Goal: Task Accomplishment & Management: Use online tool/utility

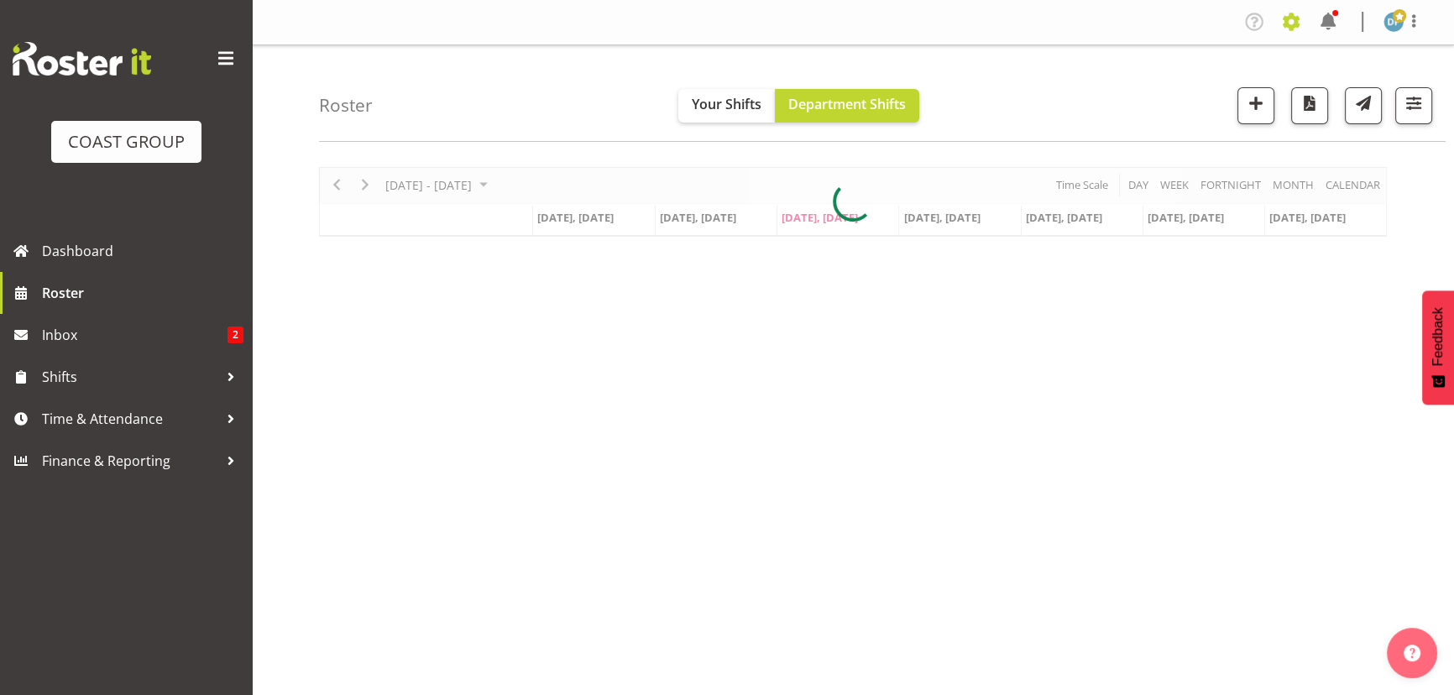
click at [1293, 10] on span at bounding box center [1290, 21] width 27 height 27
click at [1167, 89] on link "Jobs" at bounding box center [1223, 91] width 161 height 30
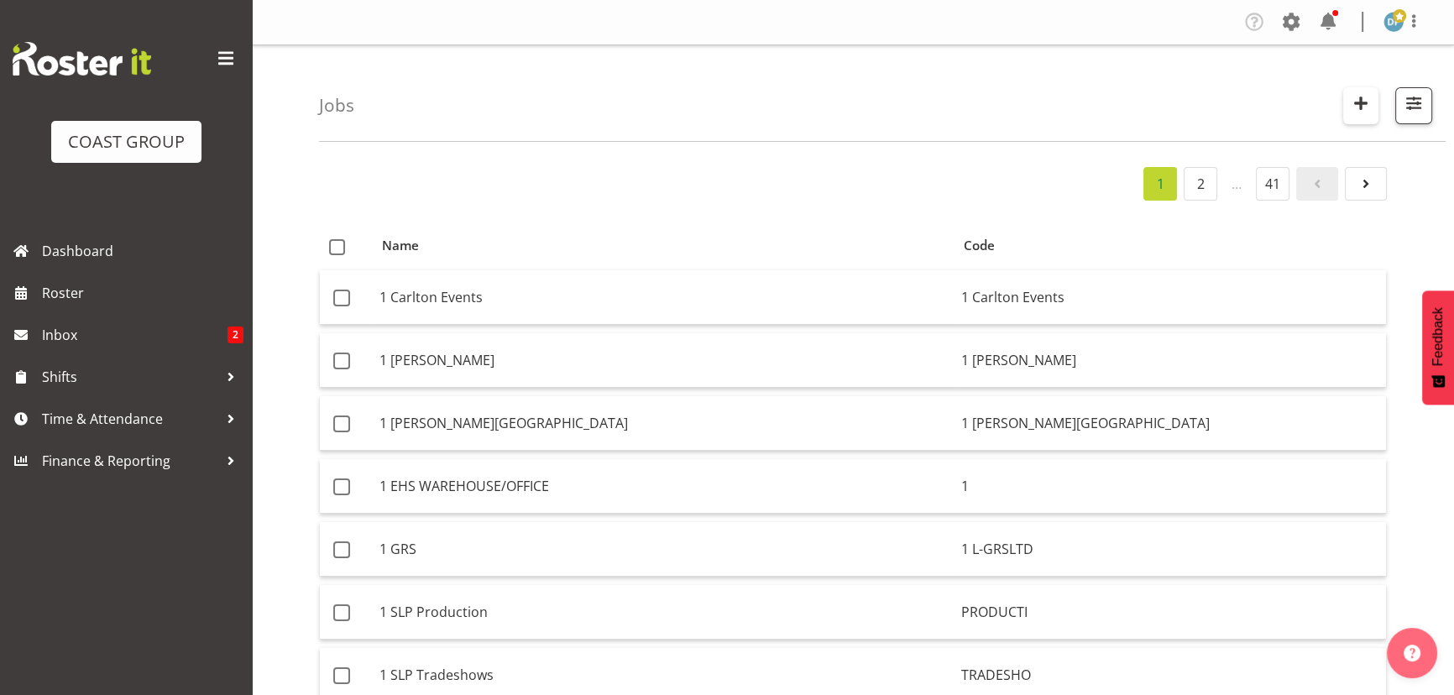
click at [1357, 99] on span "button" at bounding box center [1361, 103] width 22 height 22
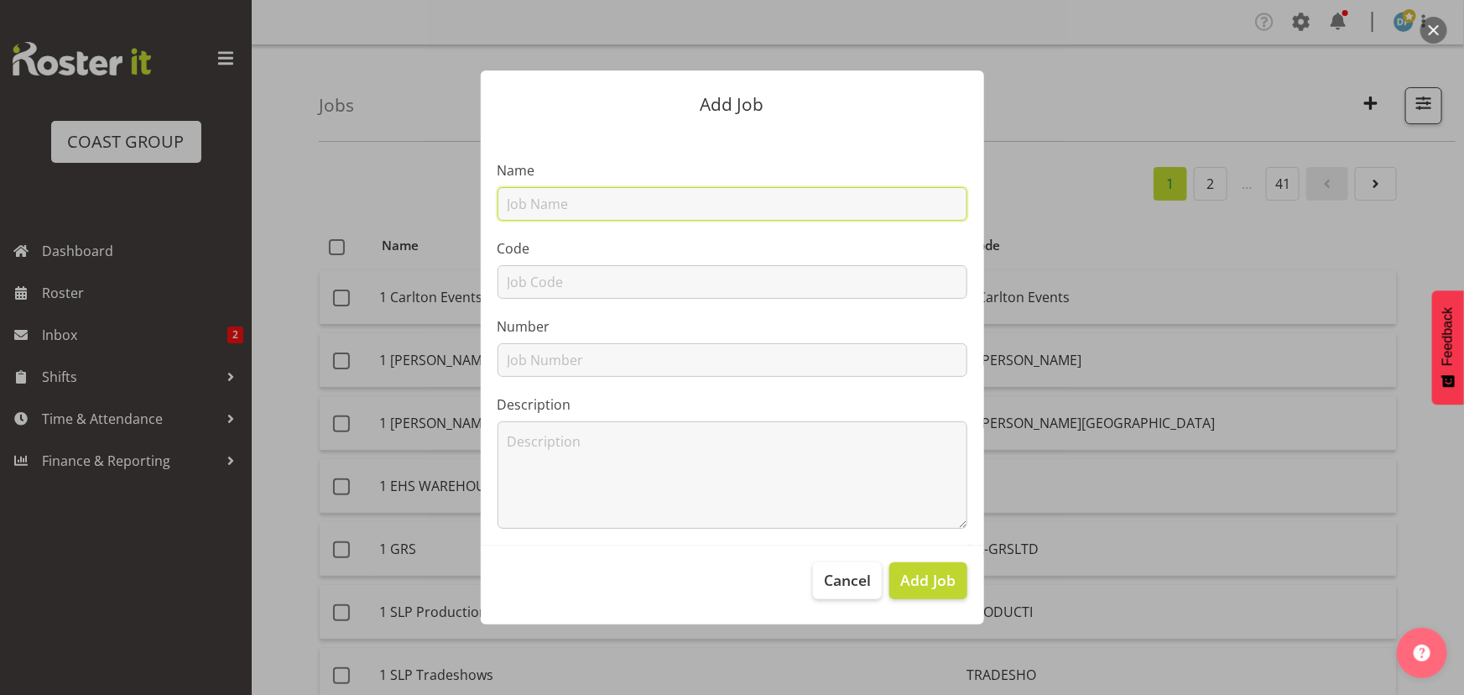
click at [640, 208] on input "text" at bounding box center [733, 204] width 470 height 34
type input "22511018 - Insight (Stellara) @ NZSG Gastro"
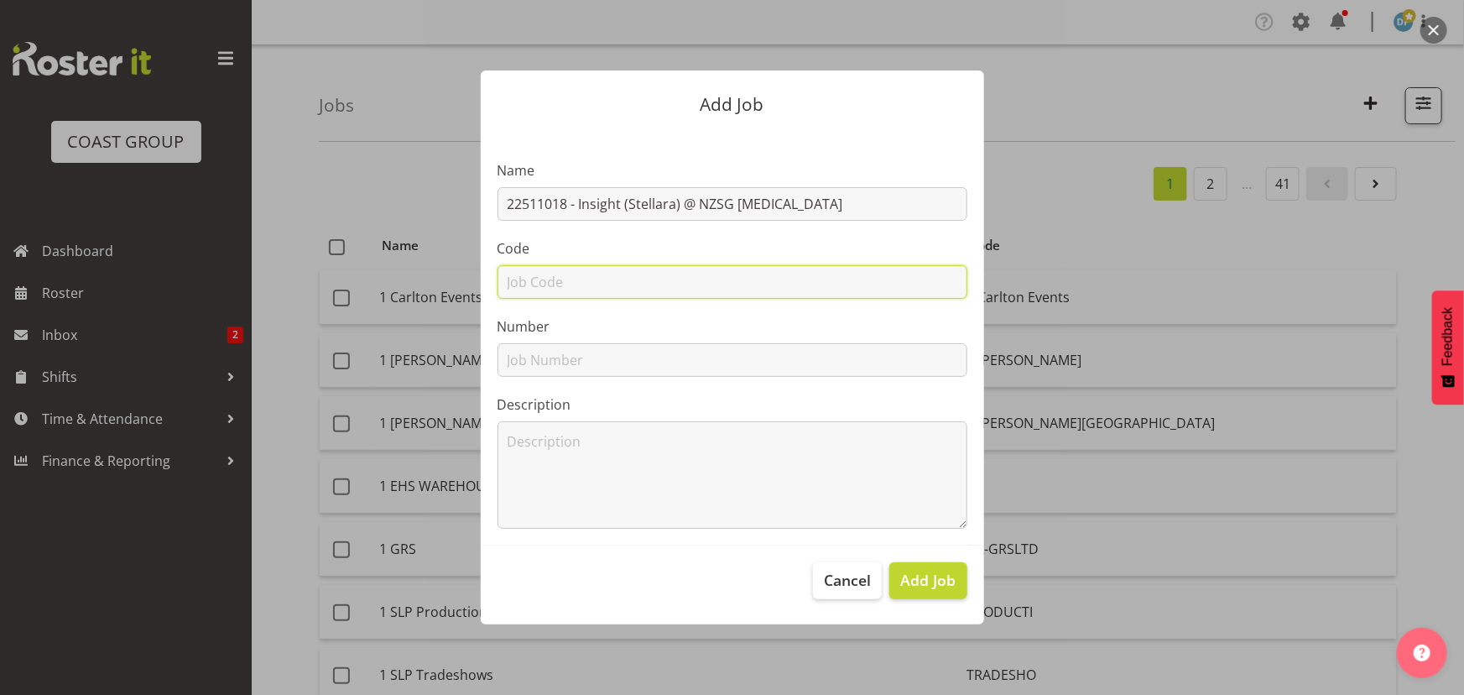
click at [640, 284] on input "text" at bounding box center [733, 282] width 470 height 34
type input "22511018"
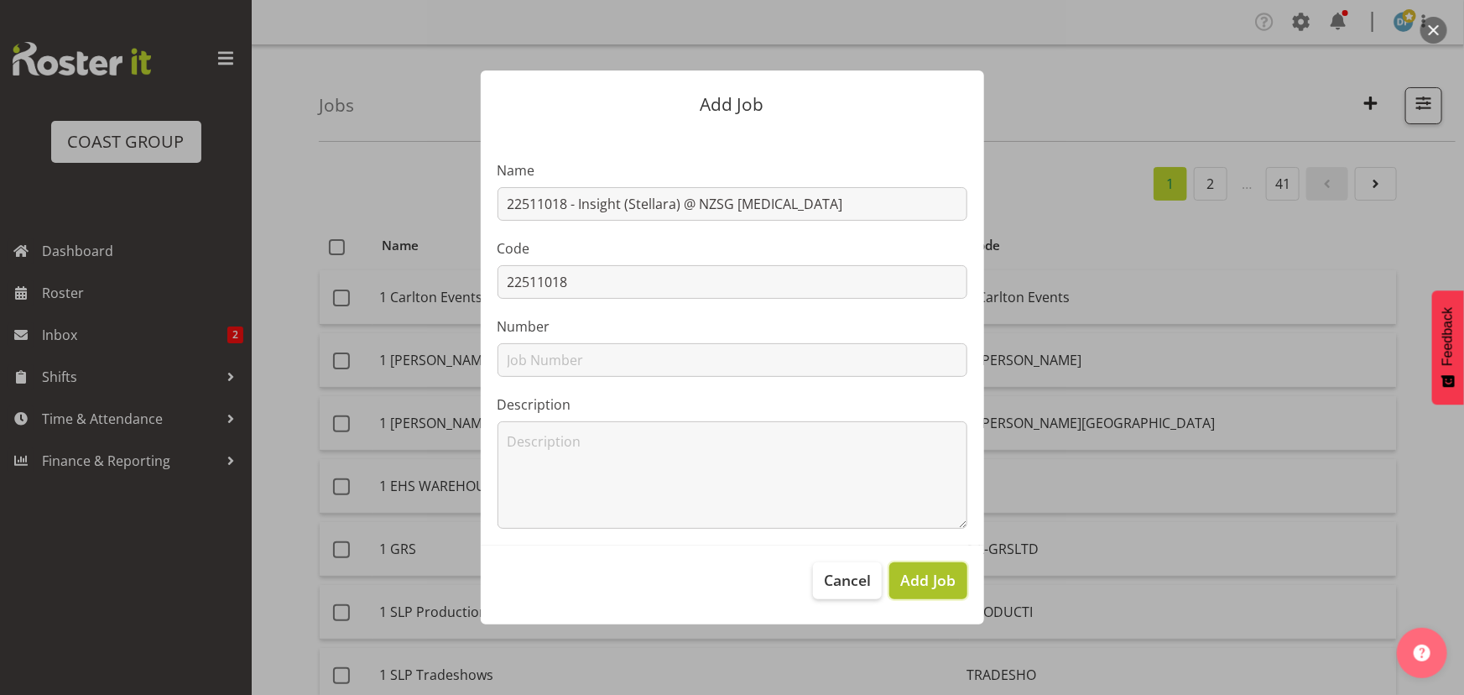
click at [911, 569] on span "Add Job" at bounding box center [928, 580] width 55 height 22
